Goal: Information Seeking & Learning: Learn about a topic

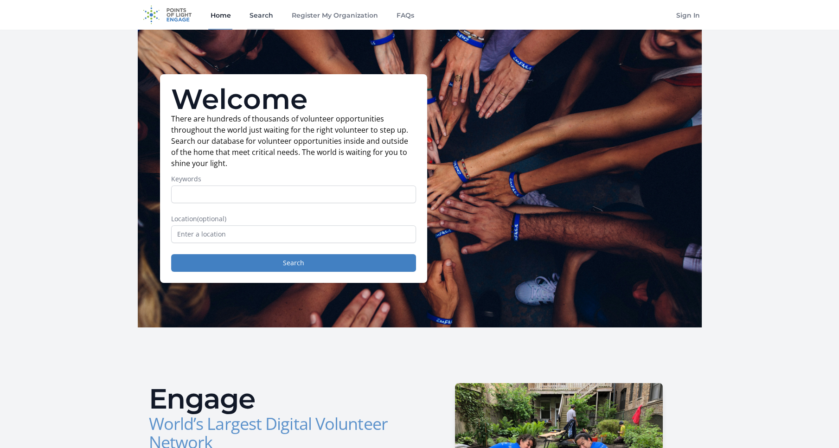
click at [260, 19] on link "Search" at bounding box center [260, 15] width 27 height 30
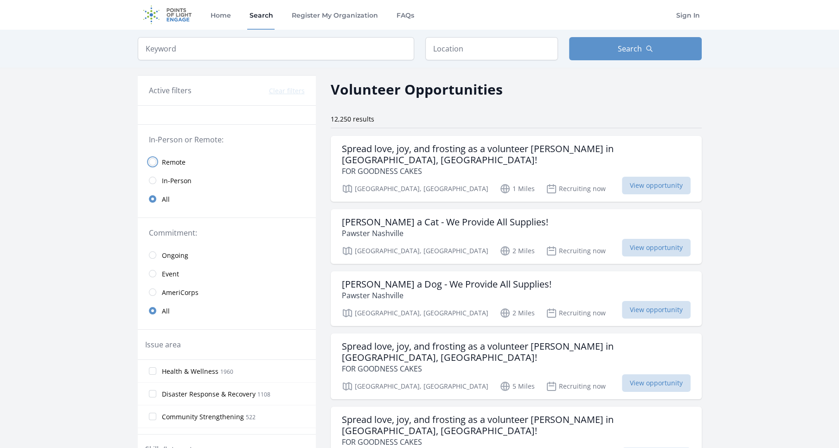
click at [151, 161] on input "radio" at bounding box center [152, 161] width 7 height 7
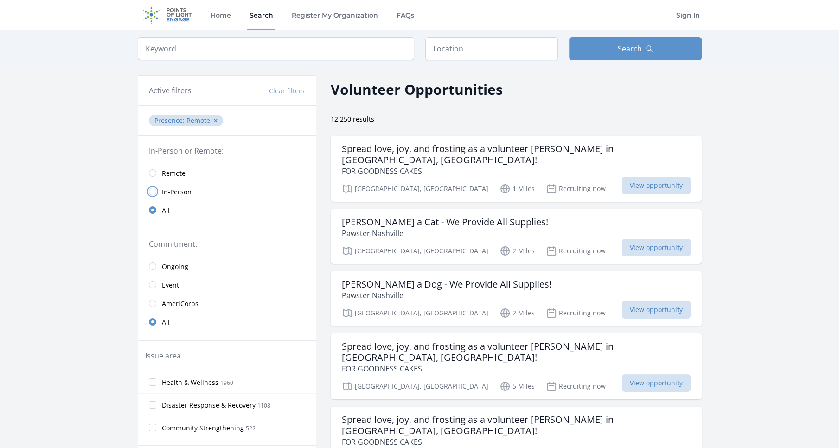
click at [152, 193] on input "radio" at bounding box center [152, 191] width 7 height 7
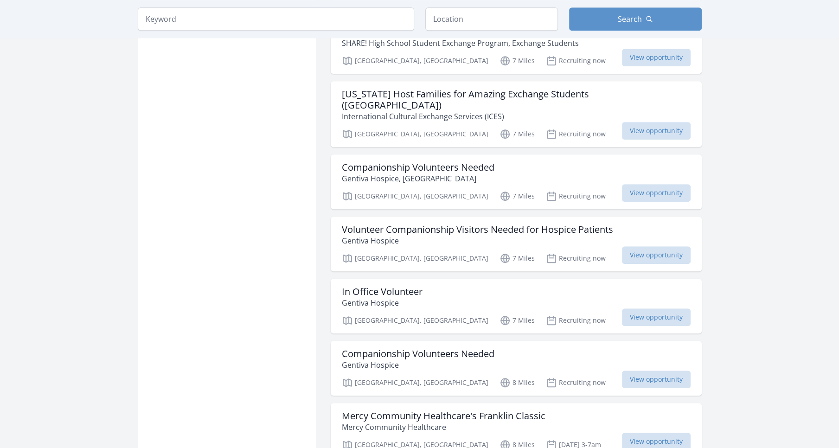
scroll to position [959, 0]
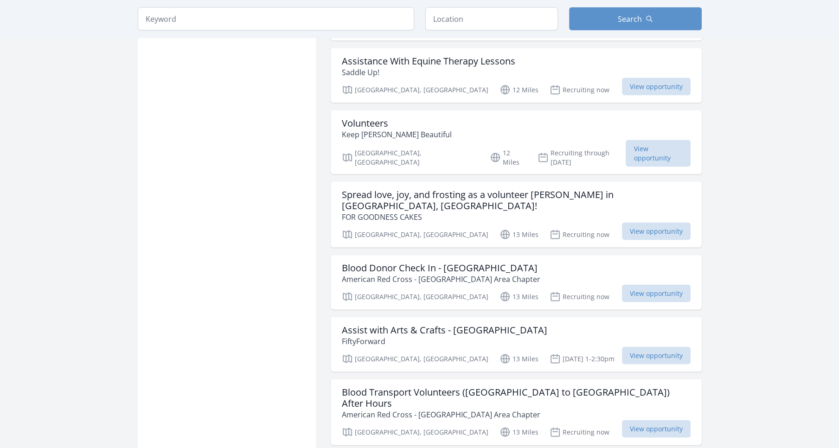
scroll to position [2227, 0]
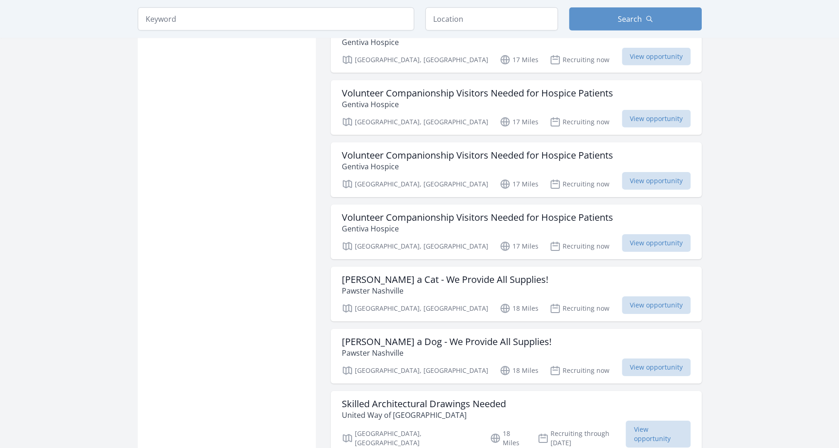
scroll to position [3526, 0]
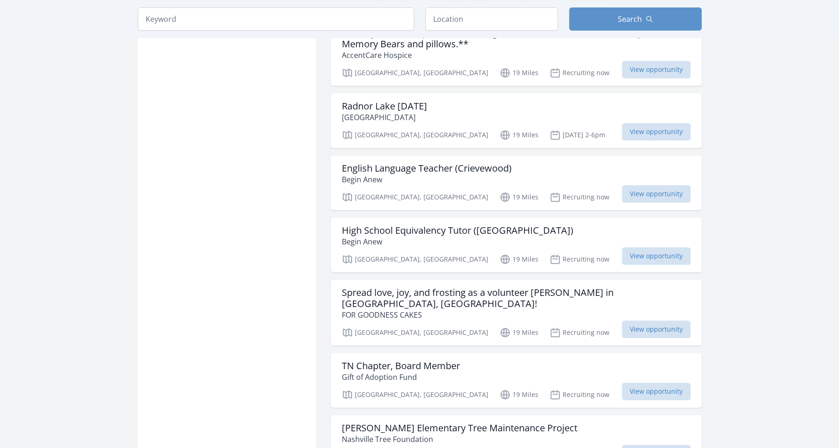
scroll to position [4702, 0]
